Goal: Task Accomplishment & Management: Complete application form

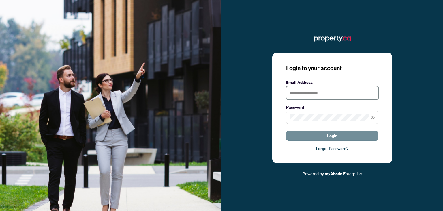
type input "**********"
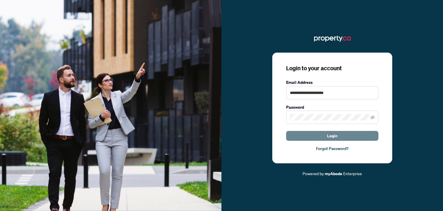
click at [328, 133] on span "Login" at bounding box center [332, 135] width 10 height 9
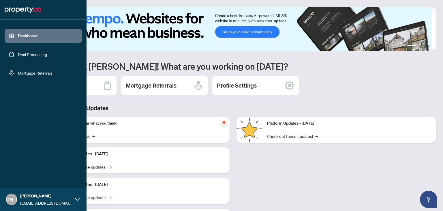
click at [32, 52] on link "Deal Processing" at bounding box center [32, 54] width 29 height 5
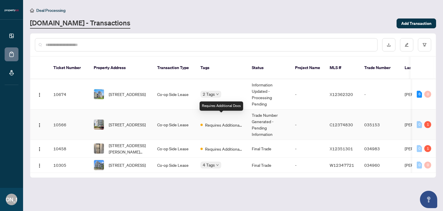
click at [224, 122] on span "Requires Additional Docs" at bounding box center [224, 125] width 38 height 6
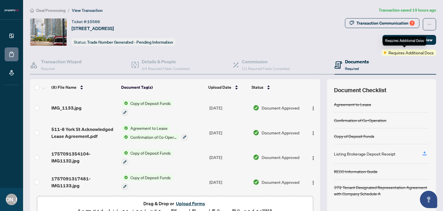
click at [405, 53] on span "Requires Additional Docs" at bounding box center [411, 52] width 45 height 6
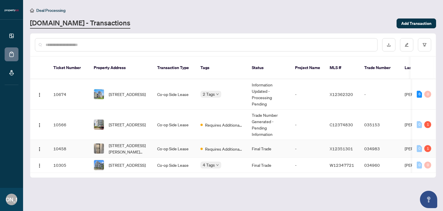
click at [179, 141] on td "Co-op Side Lease" at bounding box center [174, 149] width 43 height 18
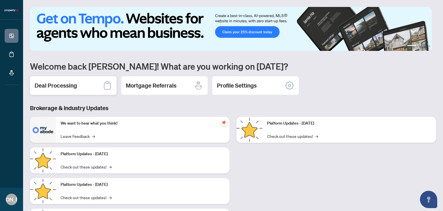
click at [63, 83] on h2 "Deal Processing" at bounding box center [56, 85] width 42 height 8
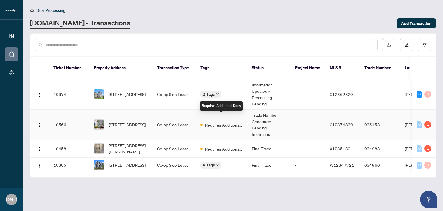
click at [220, 122] on span "Requires Additional Docs" at bounding box center [224, 125] width 38 height 6
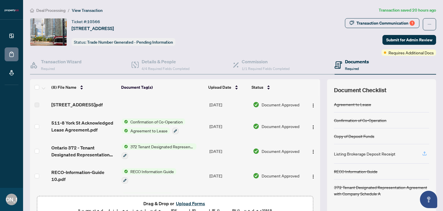
click at [422, 152] on icon "button" at bounding box center [424, 153] width 5 height 5
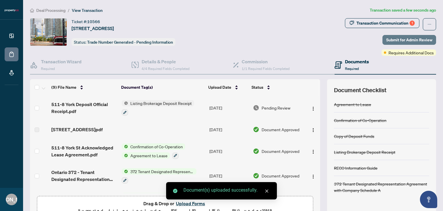
click at [399, 41] on span "Submit for Admin Review" at bounding box center [409, 39] width 46 height 9
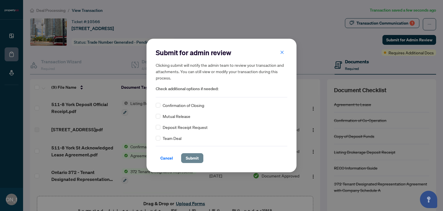
click at [193, 157] on span "Submit" at bounding box center [192, 157] width 13 height 9
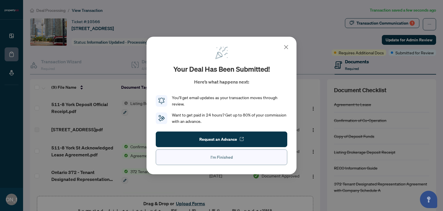
click at [223, 158] on span "I'm Finished" at bounding box center [222, 156] width 22 height 9
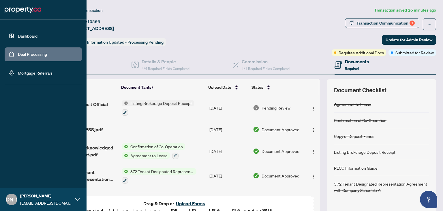
click at [18, 52] on link "Deal Processing" at bounding box center [32, 54] width 29 height 5
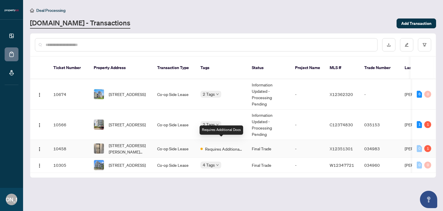
click at [214, 145] on span "Requires Additional Docs" at bounding box center [224, 148] width 38 height 6
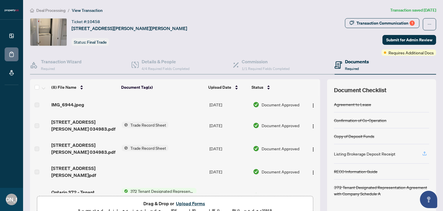
click at [422, 152] on icon "button" at bounding box center [424, 153] width 5 height 5
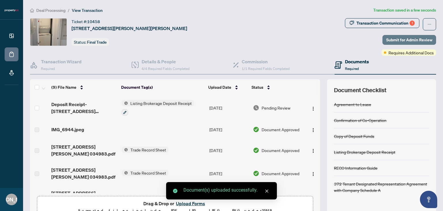
click at [395, 40] on span "Submit for Admin Review" at bounding box center [409, 39] width 46 height 9
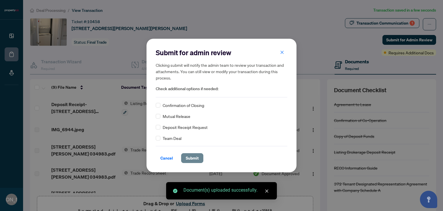
click at [190, 158] on span "Submit" at bounding box center [192, 157] width 13 height 9
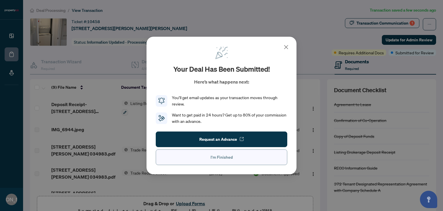
click at [216, 158] on span "I'm Finished" at bounding box center [222, 156] width 22 height 9
